Goal: Task Accomplishment & Management: Complete application form

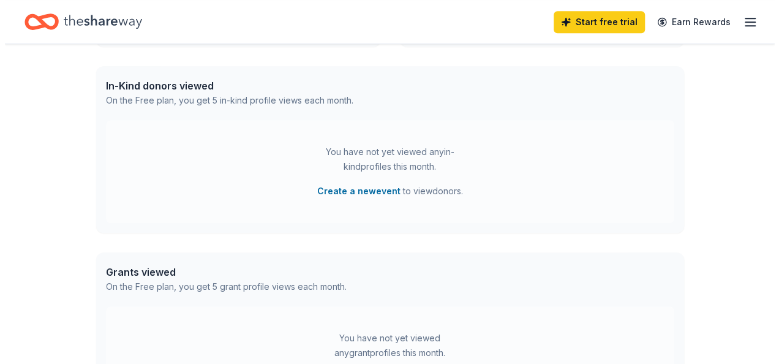
scroll to position [306, 0]
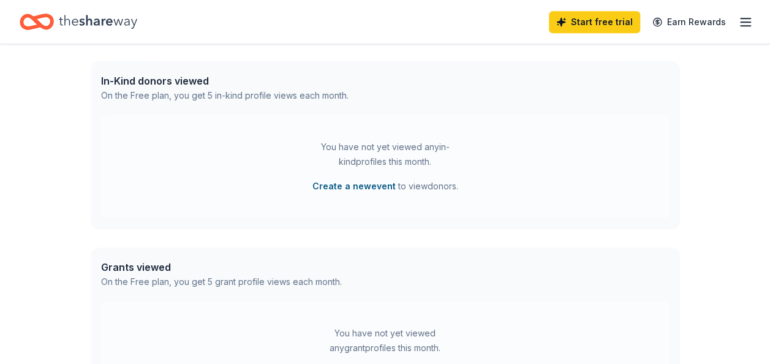
click at [344, 187] on button "Create a new event" at bounding box center [353, 186] width 83 height 15
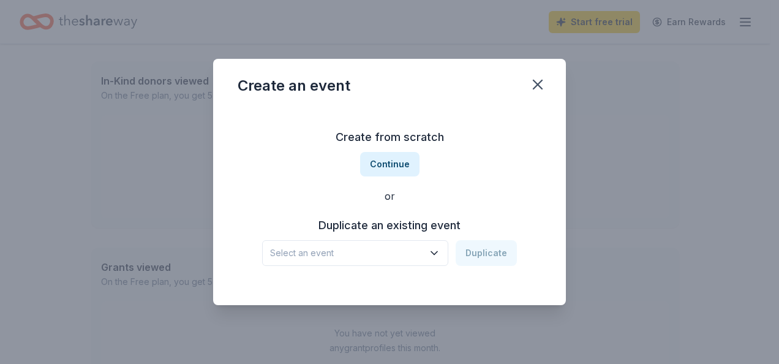
click at [436, 253] on icon "button" at bounding box center [434, 253] width 12 height 12
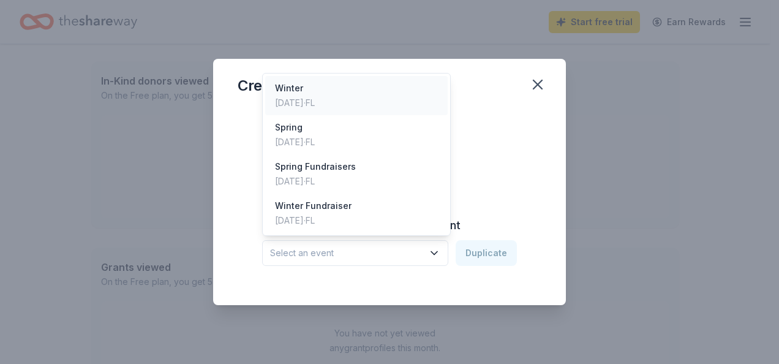
click at [315, 99] on div "[DATE] · [GEOGRAPHIC_DATA]" at bounding box center [295, 103] width 40 height 15
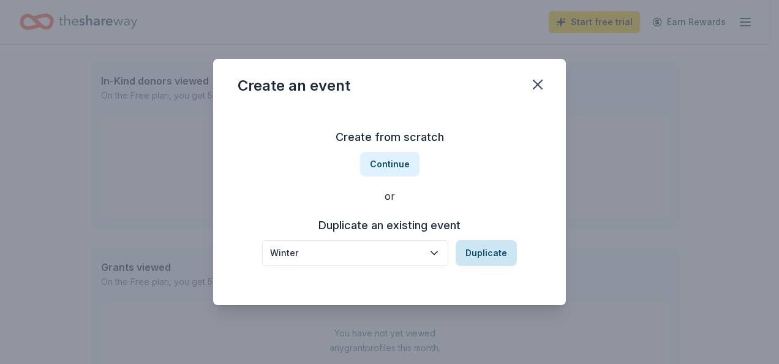
click at [484, 252] on button "Duplicate" at bounding box center [486, 253] width 61 height 26
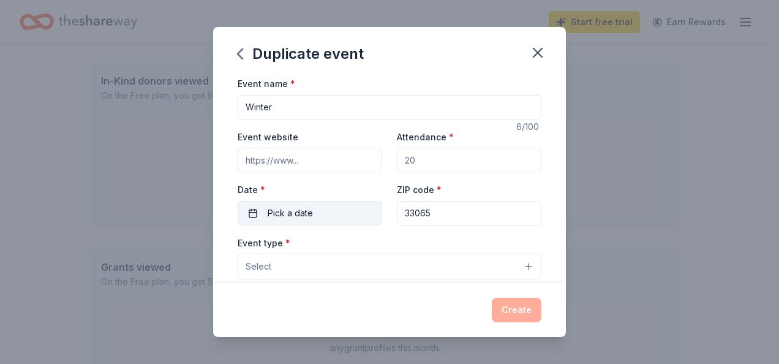
click at [326, 213] on button "Pick a date" at bounding box center [310, 213] width 145 height 25
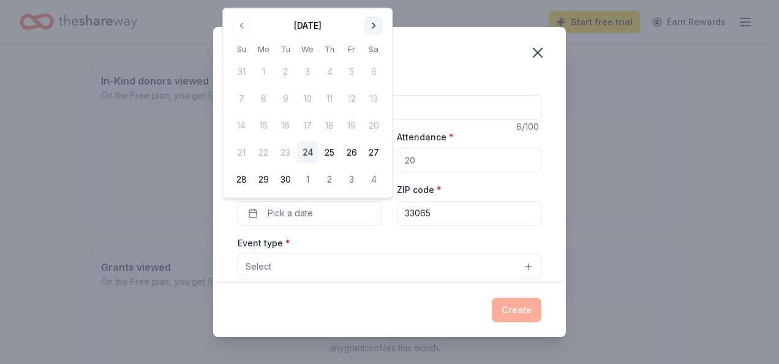
click at [373, 21] on button "Go to next month" at bounding box center [373, 25] width 17 height 17
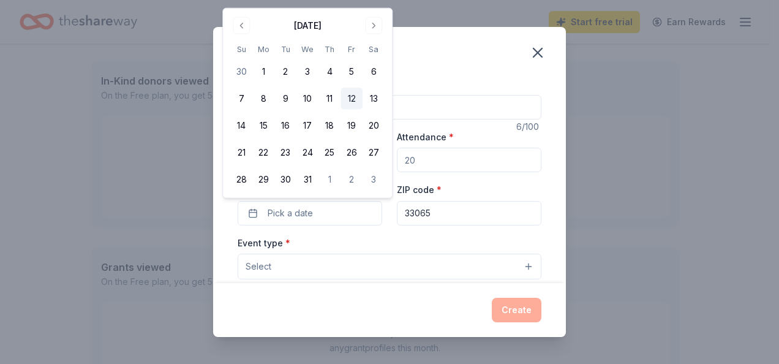
click at [352, 94] on button "12" at bounding box center [352, 99] width 22 height 22
click at [481, 157] on input "Attendance *" at bounding box center [469, 160] width 145 height 25
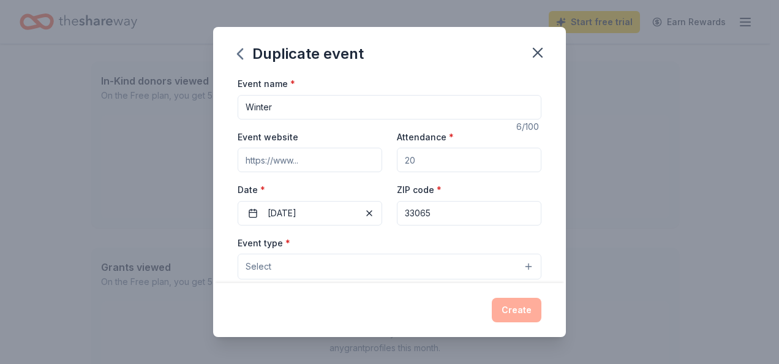
drag, startPoint x: 481, startPoint y: 157, endPoint x: 379, endPoint y: 157, distance: 101.7
click at [379, 157] on div "Event website Attendance * Date * [DATE] ZIP code * 33065" at bounding box center [390, 177] width 304 height 96
type input "200"
click at [297, 267] on button "Select" at bounding box center [390, 267] width 304 height 26
click at [317, 259] on button "Select" at bounding box center [390, 267] width 304 height 26
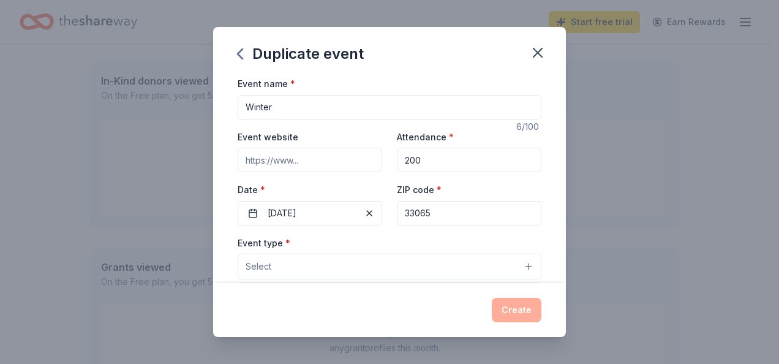
click at [493, 255] on button "Select" at bounding box center [390, 267] width 304 height 26
click at [515, 262] on button "Select" at bounding box center [390, 267] width 304 height 26
click at [520, 264] on button "Select" at bounding box center [390, 267] width 304 height 26
click at [332, 264] on button "Select" at bounding box center [390, 267] width 304 height 26
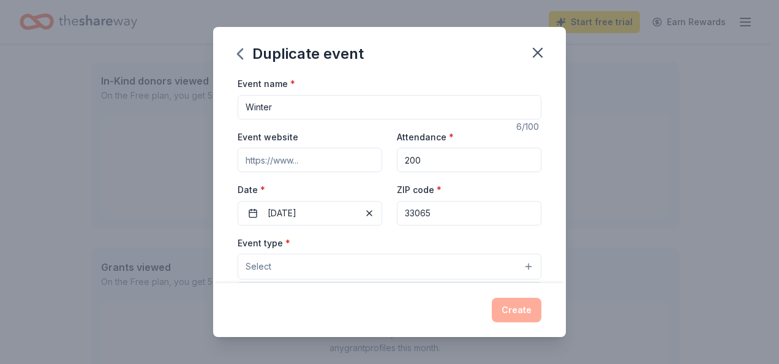
scroll to position [26, 0]
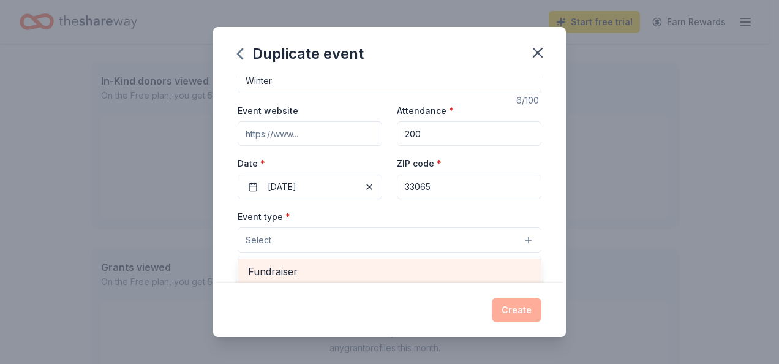
click at [339, 264] on span "Fundraiser" at bounding box center [389, 271] width 283 height 16
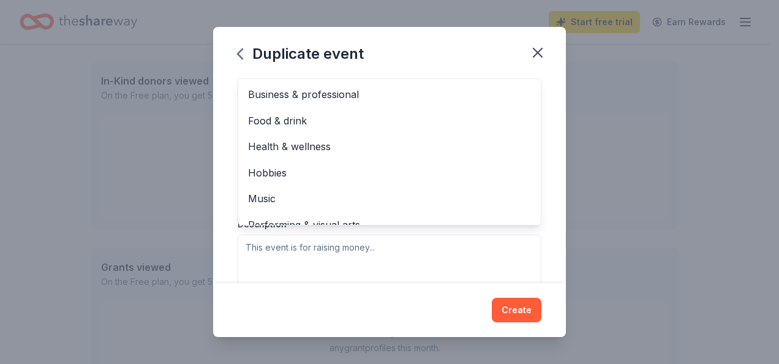
scroll to position [14, 0]
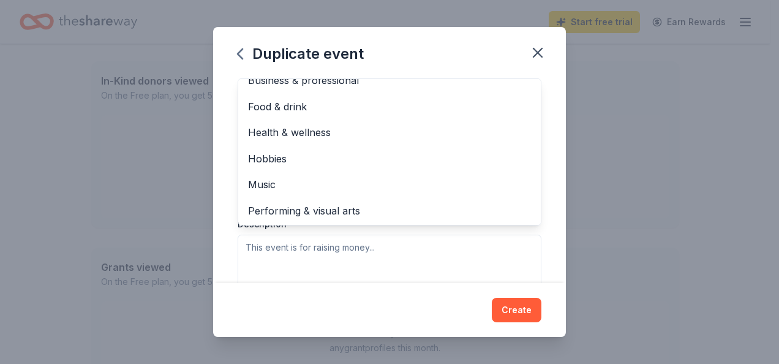
click at [534, 54] on div "Duplicate event Event name * Winter 6 /100 Event website Attendance * 200 Date …" at bounding box center [389, 182] width 353 height 310
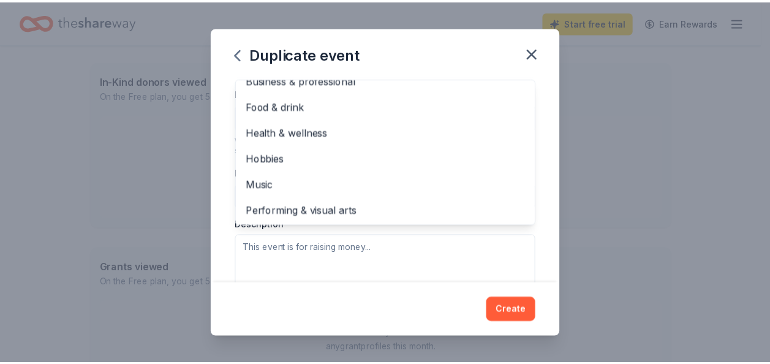
scroll to position [86, 0]
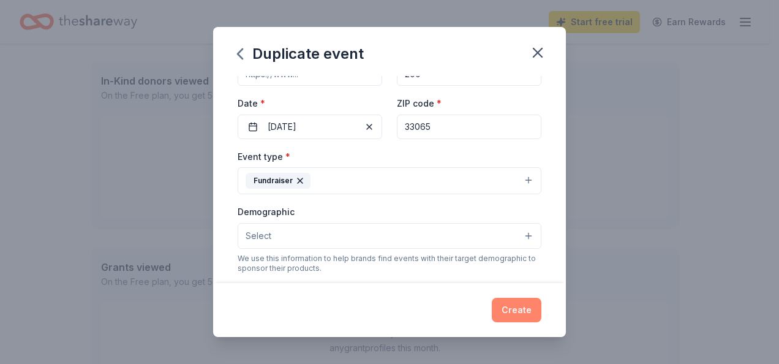
click at [508, 312] on button "Create" at bounding box center [517, 310] width 50 height 25
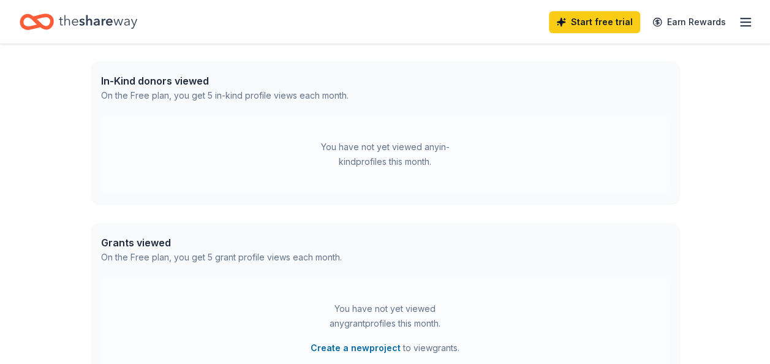
scroll to position [212, 0]
